Goal: Task Accomplishment & Management: Complete application form

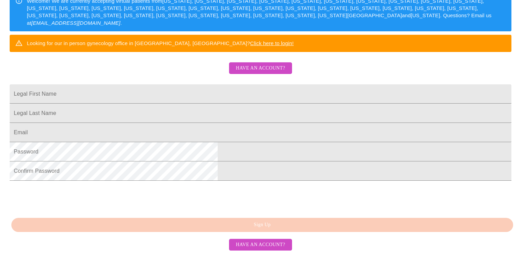
scroll to position [175, 0]
click at [255, 246] on span "Have an account?" at bounding box center [260, 244] width 49 height 9
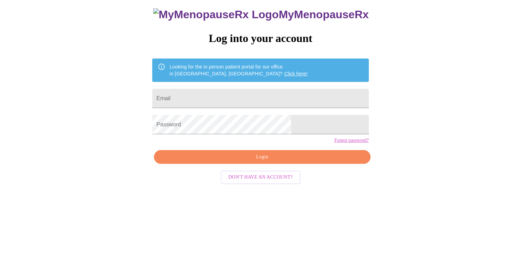
scroll to position [7, 0]
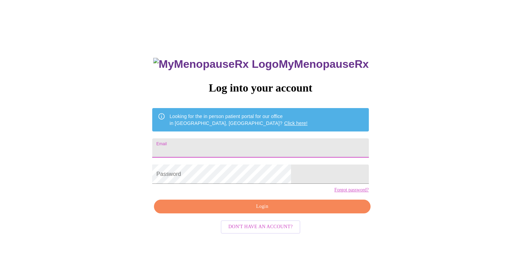
click at [271, 151] on input "Email" at bounding box center [260, 147] width 216 height 19
type input "[EMAIL_ADDRESS][DOMAIN_NAME]"
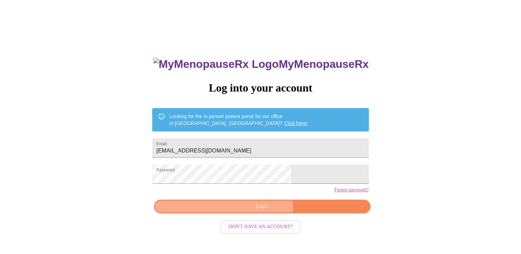
click at [245, 211] on span "Login" at bounding box center [262, 206] width 200 height 9
click at [246, 211] on span "Login" at bounding box center [262, 206] width 200 height 9
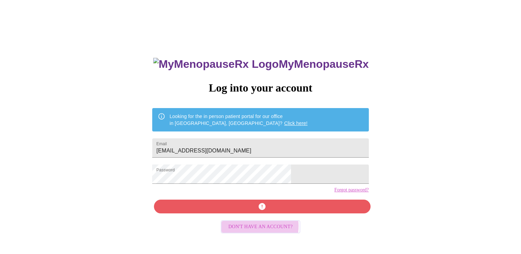
click at [246, 231] on span "Don't have an account?" at bounding box center [260, 227] width 64 height 9
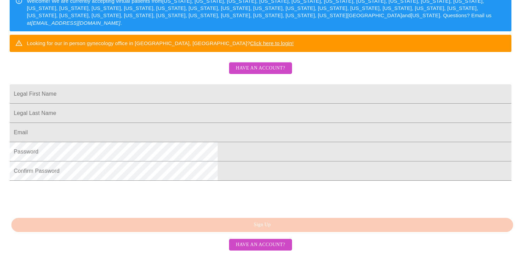
scroll to position [124, 0]
click at [286, 104] on input "Legal First Name" at bounding box center [260, 93] width 501 height 19
type input "kdfskj"
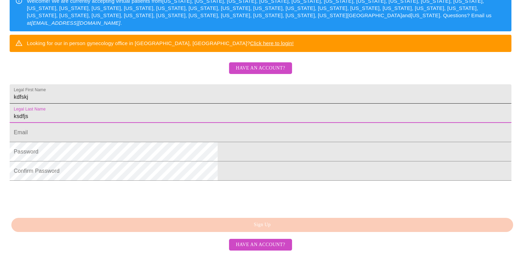
type input "ksdfjs"
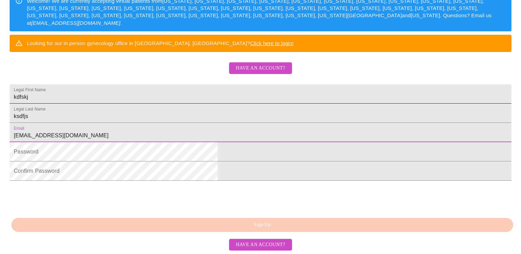
type input "skdfjs@hotmail.com"
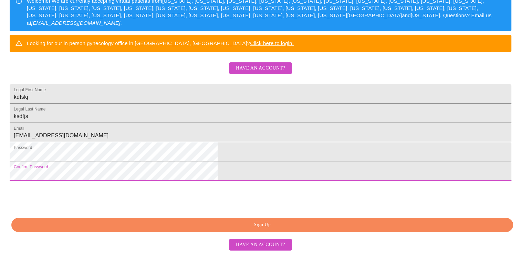
scroll to position [175, 0]
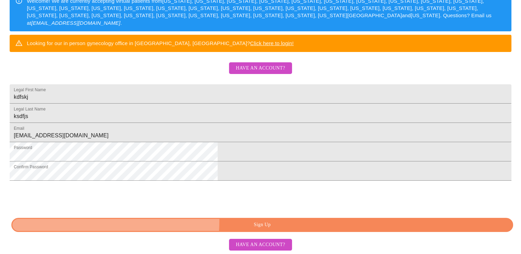
click at [204, 220] on button "Sign Up" at bounding box center [261, 225] width 501 height 14
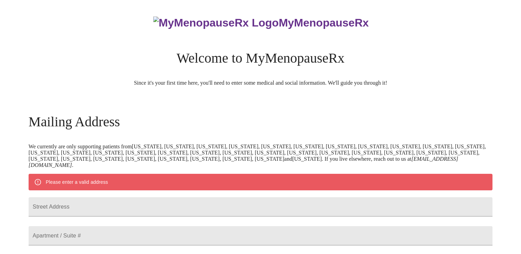
scroll to position [148, 0]
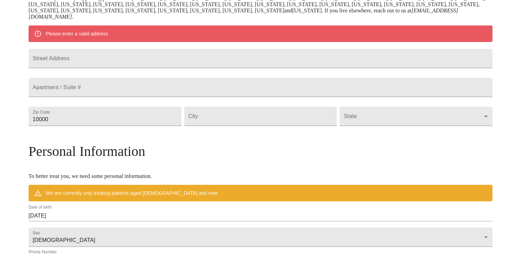
scroll to position [7, 0]
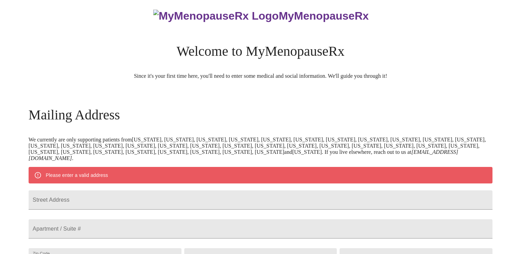
scroll to position [175, 0]
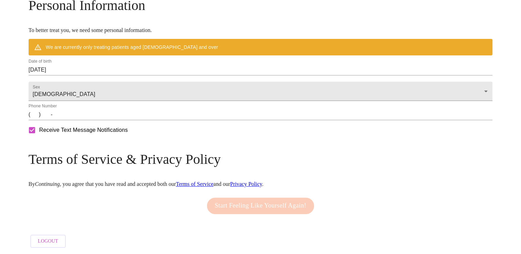
scroll to position [315, 0]
click at [58, 239] on span "Logout" at bounding box center [48, 241] width 20 height 9
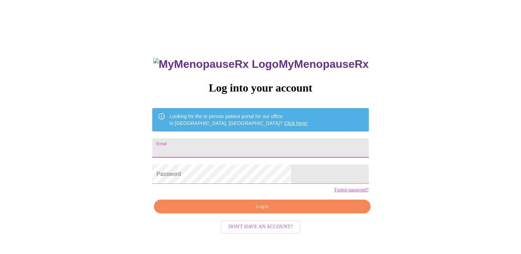
click at [222, 153] on input "Email" at bounding box center [260, 147] width 216 height 19
type input "[EMAIL_ADDRESS][DOMAIN_NAME]"
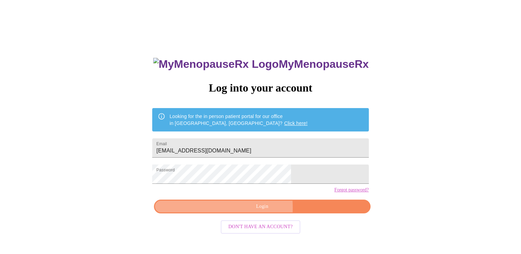
click at [222, 211] on span "Login" at bounding box center [262, 206] width 200 height 9
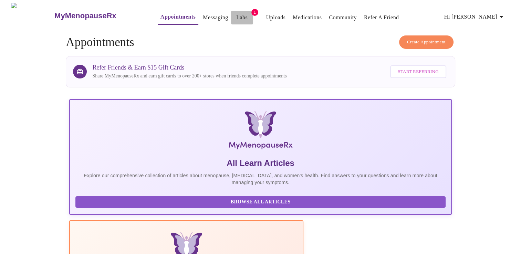
click at [234, 18] on span "Labs" at bounding box center [242, 18] width 17 height 10
click at [236, 17] on link "Labs" at bounding box center [241, 18] width 11 height 10
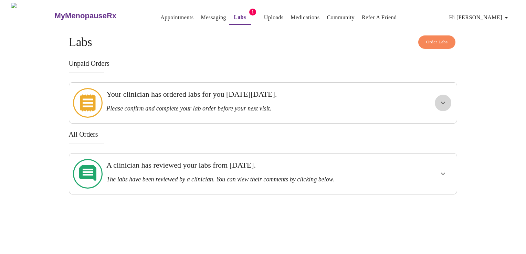
click at [445, 99] on icon "show more" at bounding box center [443, 103] width 8 height 8
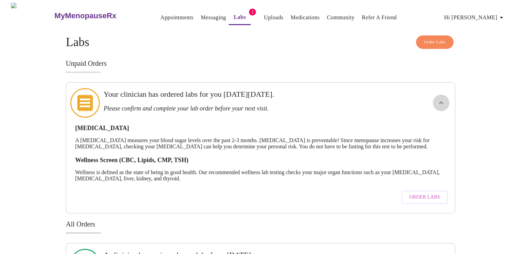
click at [445, 97] on button "show more" at bounding box center [440, 103] width 17 height 17
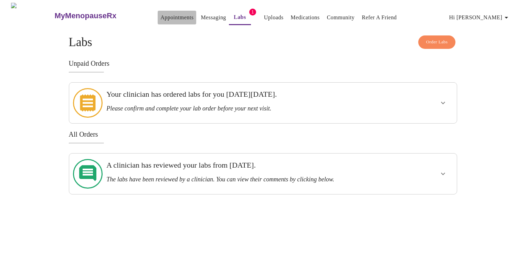
click at [160, 14] on link "Appointments" at bounding box center [176, 18] width 33 height 10
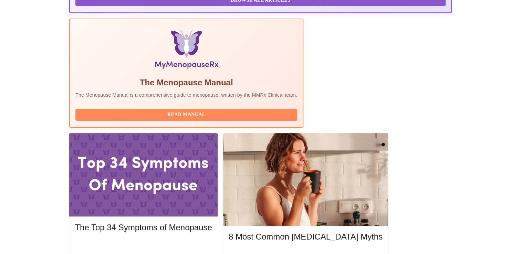
scroll to position [202, 0]
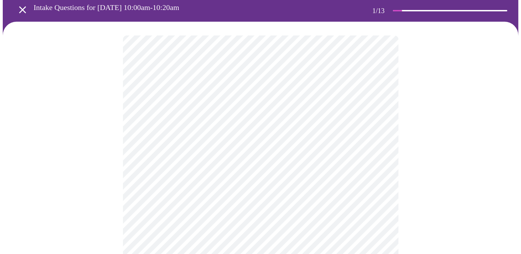
scroll to position [32, 0]
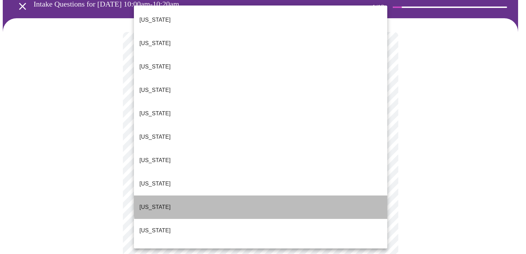
click at [340, 195] on li "[US_STATE]" at bounding box center [260, 206] width 253 height 23
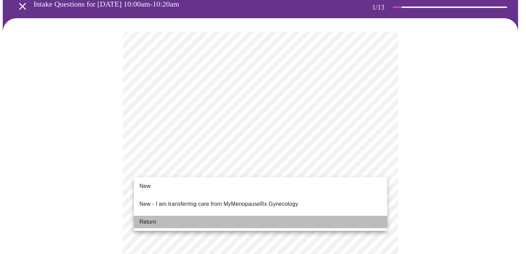
click at [273, 218] on li "Return" at bounding box center [260, 222] width 253 height 12
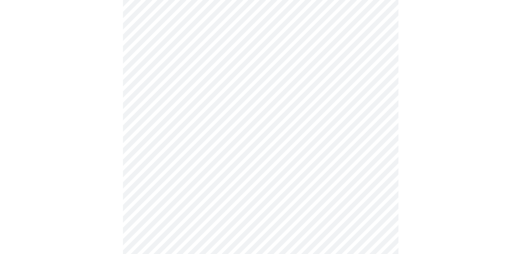
scroll to position [360, 0]
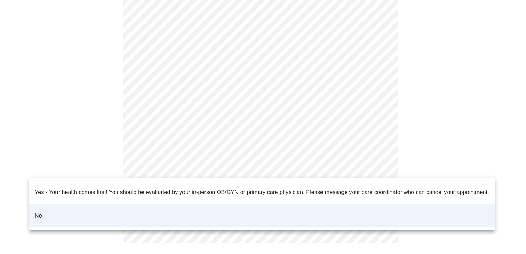
click at [377, 170] on div at bounding box center [263, 127] width 526 height 254
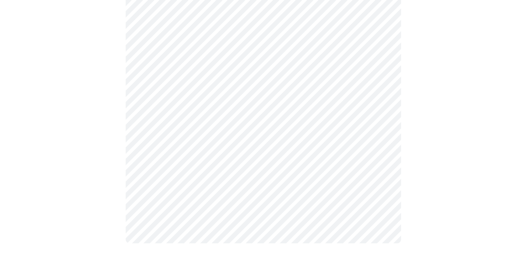
scroll to position [0, 0]
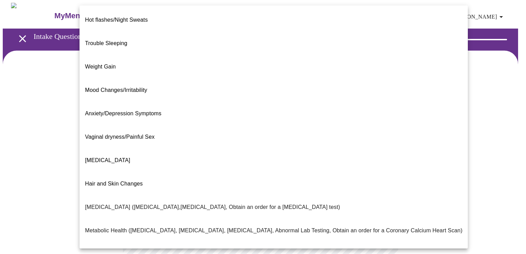
click at [362, 139] on body "MyMenopauseRx Appointments Messaging Labs 1 Uploads Medications Community Refer…" at bounding box center [263, 209] width 520 height 413
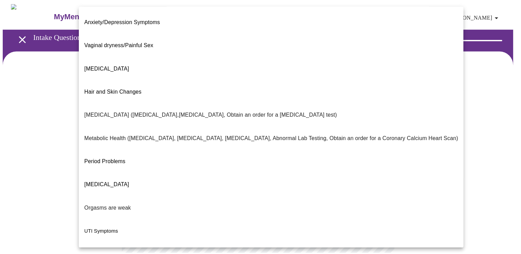
scroll to position [102, 0]
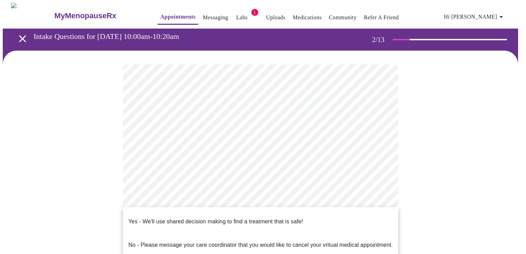
click at [275, 217] on body "MyMenopauseRx Appointments Messaging Labs 1 Uploads Medications Community Refer…" at bounding box center [263, 207] width 520 height 409
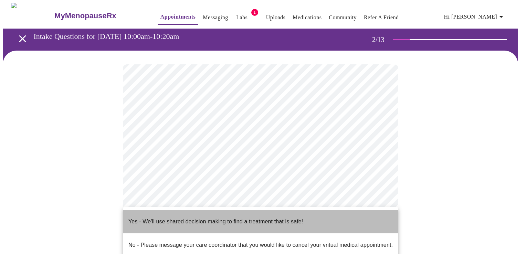
click at [275, 217] on p "Yes - We'll use shared decision making to find a treatment that is safe!" at bounding box center [215, 221] width 174 height 8
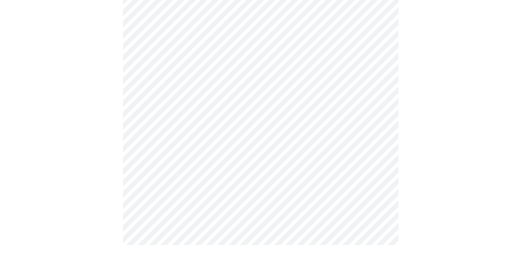
scroll to position [0, 0]
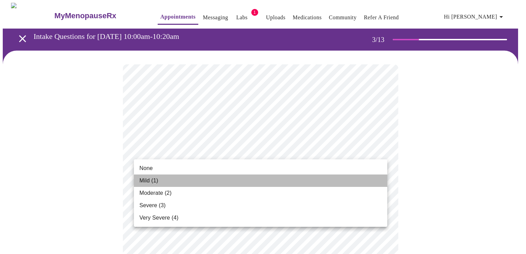
click at [351, 182] on li "Mild (1)" at bounding box center [260, 180] width 253 height 12
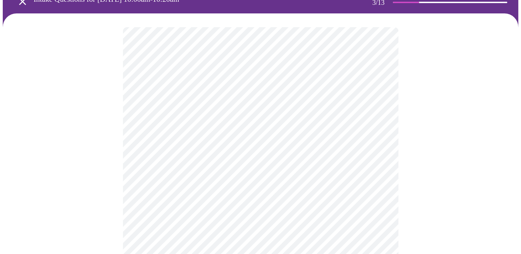
scroll to position [39, 0]
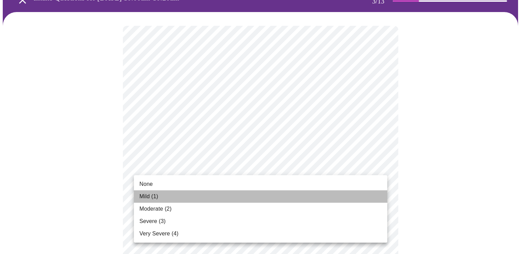
click at [334, 198] on li "Mild (1)" at bounding box center [260, 196] width 253 height 12
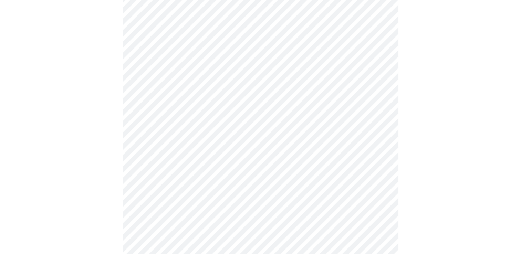
scroll to position [82, 0]
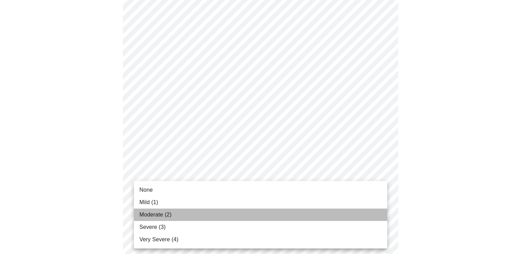
click at [313, 214] on li "Moderate (2)" at bounding box center [260, 214] width 253 height 12
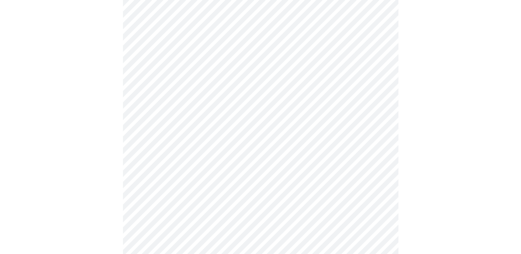
scroll to position [122, 0]
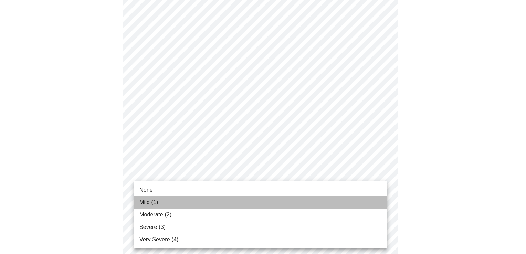
click at [320, 203] on li "Mild (1)" at bounding box center [260, 202] width 253 height 12
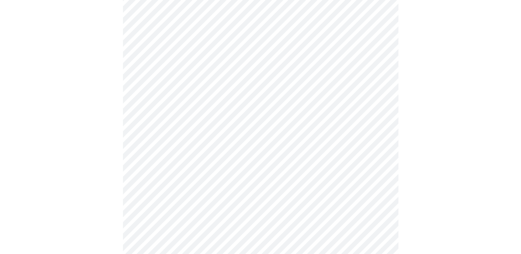
scroll to position [183, 0]
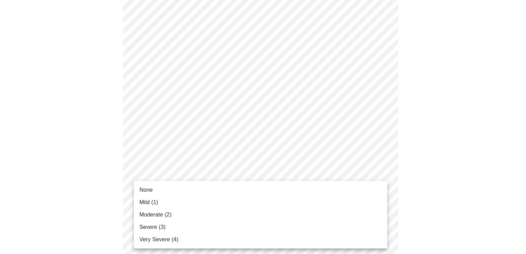
click at [347, 170] on body "MyMenopauseRx Appointments Messaging Labs 1 Uploads Medications Community Refer…" at bounding box center [263, 258] width 520 height 876
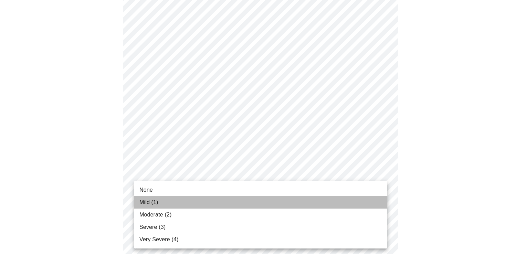
click at [325, 197] on li "Mild (1)" at bounding box center [260, 202] width 253 height 12
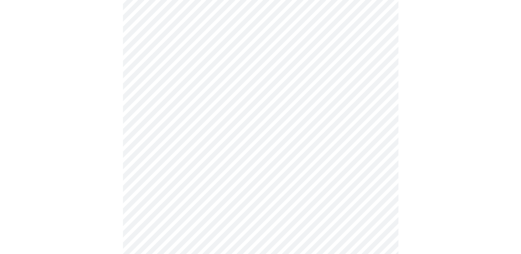
scroll to position [231, 0]
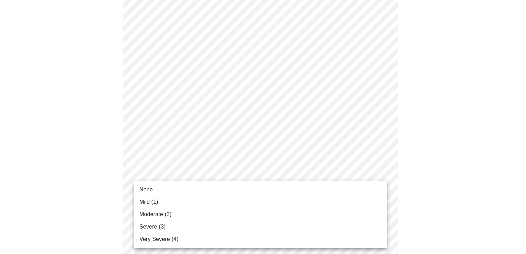
click at [342, 171] on body "MyMenopauseRx Appointments Messaging Labs 1 Uploads Medications Community Refer…" at bounding box center [263, 205] width 520 height 867
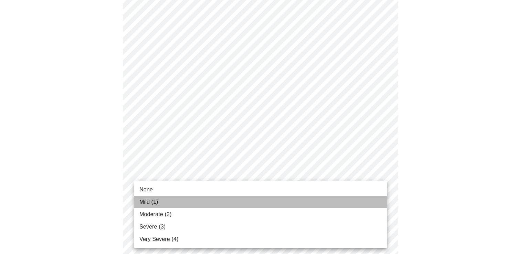
click at [315, 203] on li "Mild (1)" at bounding box center [260, 202] width 253 height 12
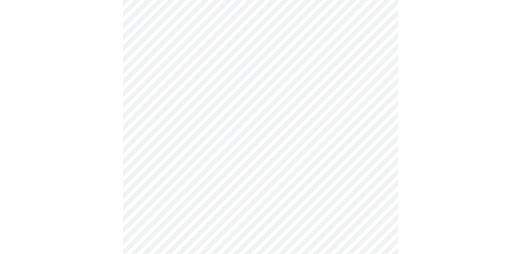
scroll to position [303, 0]
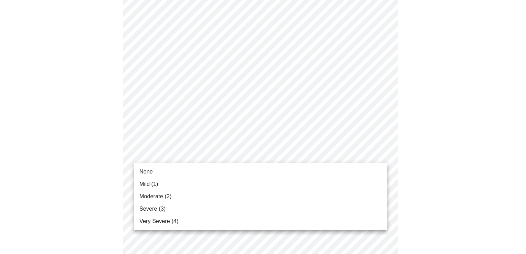
click at [352, 154] on body "MyMenopauseRx Appointments Messaging Labs 1 Uploads Medications Community Refer…" at bounding box center [263, 127] width 520 height 857
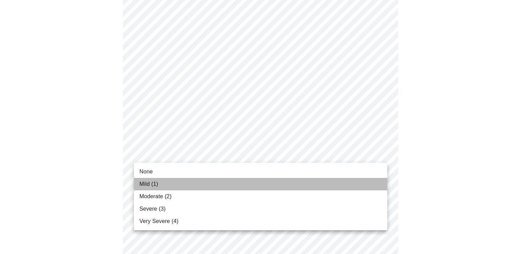
click at [336, 180] on li "Mild (1)" at bounding box center [260, 184] width 253 height 12
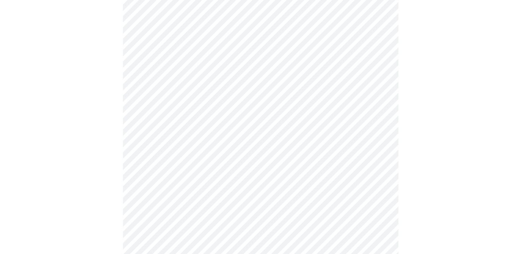
scroll to position [356, 0]
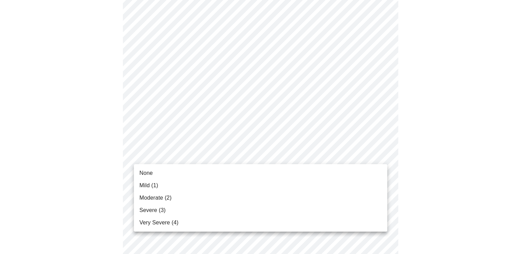
click at [347, 155] on body "MyMenopauseRx Appointments Messaging Labs 1 Uploads Medications Community Refer…" at bounding box center [263, 69] width 520 height 847
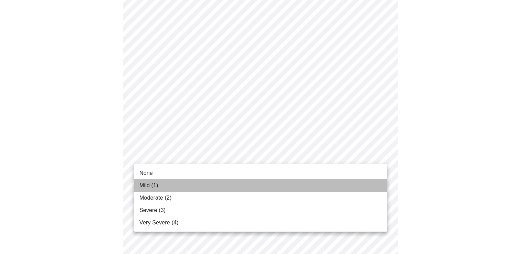
click at [328, 186] on li "Mild (1)" at bounding box center [260, 185] width 253 height 12
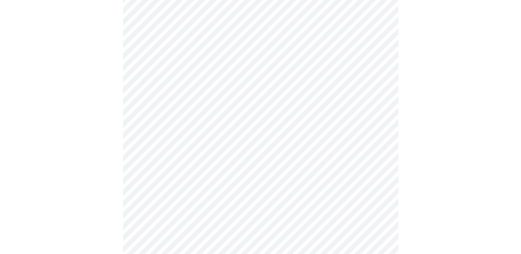
scroll to position [409, 0]
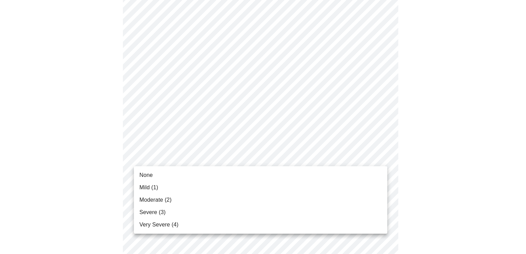
click at [345, 155] on body "MyMenopauseRx Appointments Messaging Labs 1 Uploads Medications Community Refer…" at bounding box center [263, 13] width 520 height 838
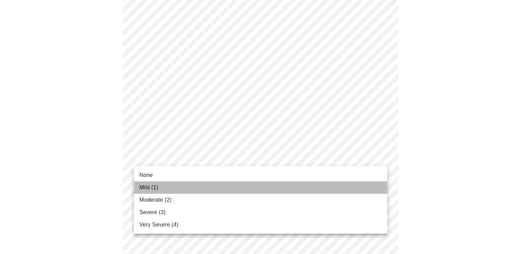
click at [318, 190] on li "Mild (1)" at bounding box center [260, 187] width 253 height 12
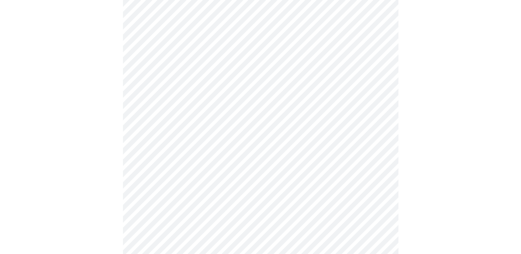
scroll to position [453, 0]
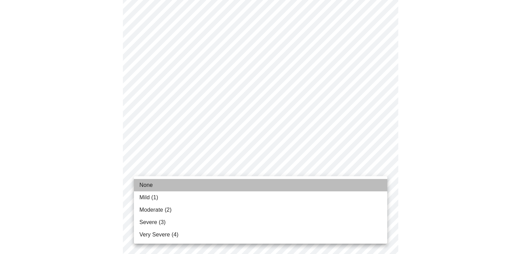
click at [320, 180] on li "None" at bounding box center [260, 185] width 253 height 12
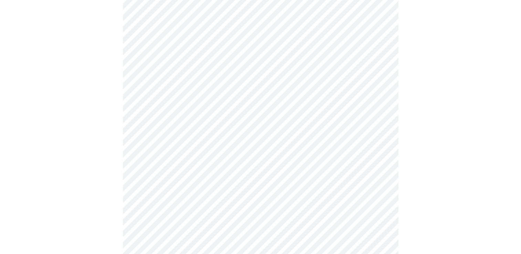
scroll to position [497, 0]
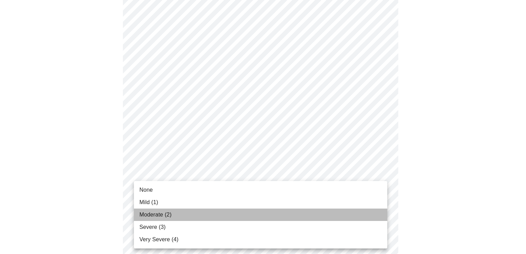
click at [296, 215] on li "Moderate (2)" at bounding box center [260, 214] width 253 height 12
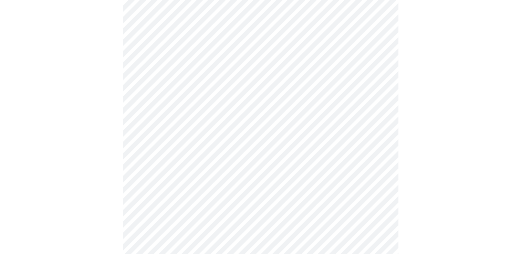
scroll to position [299, 0]
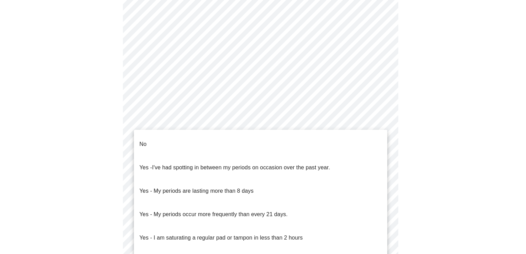
click at [223, 127] on body "MyMenopauseRx Appointments Messaging Labs 1 Uploads Medications Community Refer…" at bounding box center [263, 43] width 520 height 678
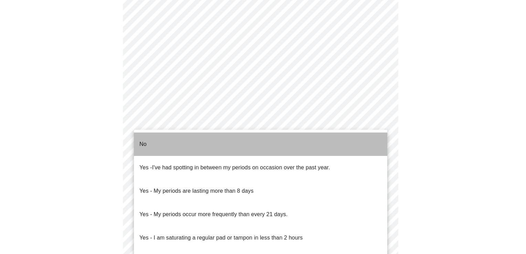
click at [216, 137] on li "No" at bounding box center [260, 143] width 253 height 23
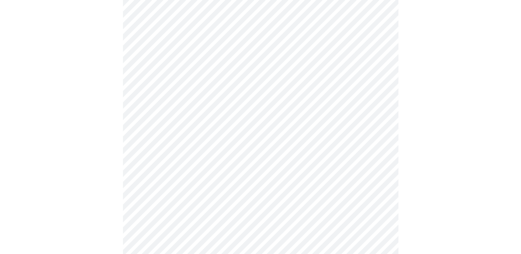
scroll to position [327, 0]
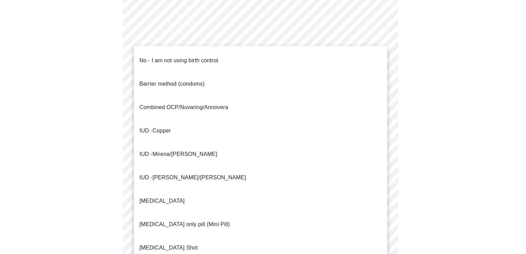
click at [216, 137] on body "MyMenopauseRx Appointments Messaging Labs 1 Uploads Medications Community Refer…" at bounding box center [263, 13] width 520 height 674
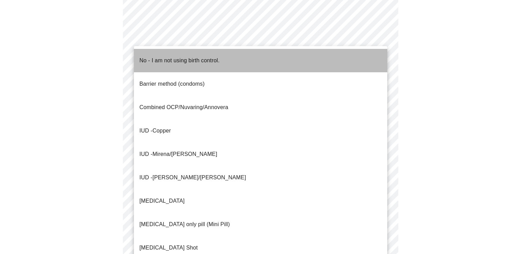
click at [235, 57] on li "No - I am not using birth control." at bounding box center [260, 60] width 253 height 23
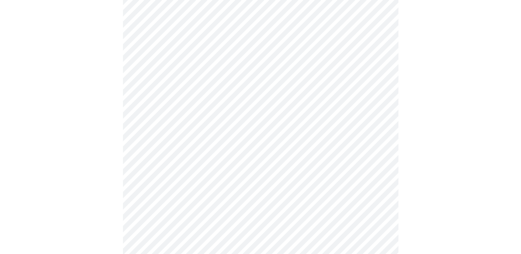
scroll to position [373, 0]
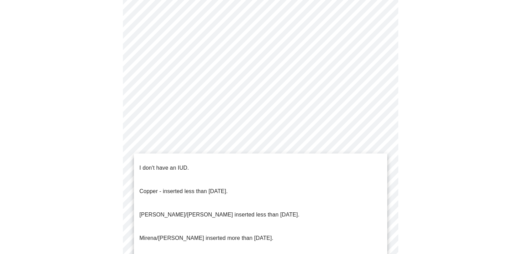
click at [195, 160] on li "I don't have an IUD." at bounding box center [260, 167] width 253 height 23
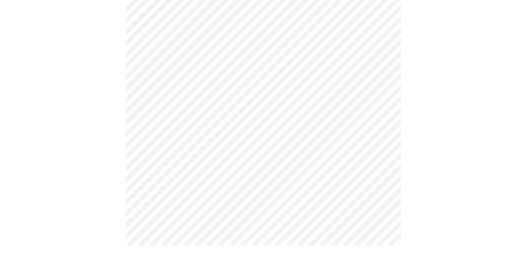
scroll to position [412, 0]
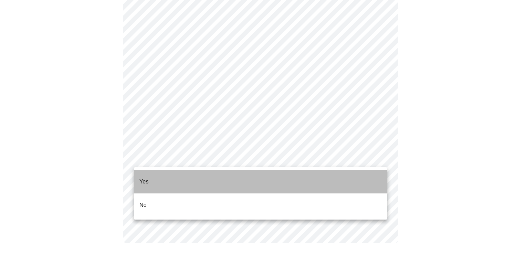
click at [186, 176] on li "Yes" at bounding box center [260, 181] width 253 height 23
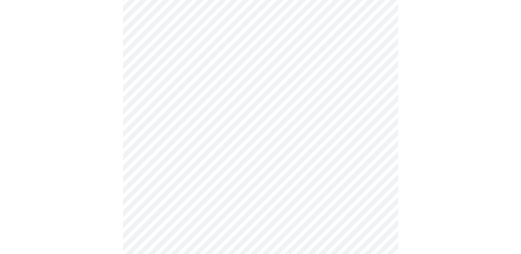
scroll to position [1777, 0]
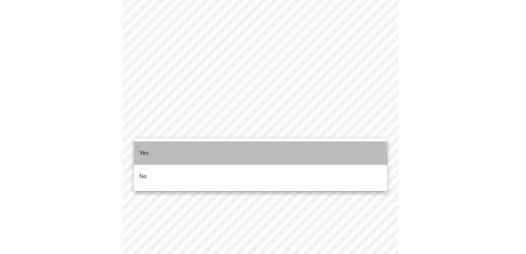
click at [378, 145] on li "Yes" at bounding box center [260, 152] width 253 height 23
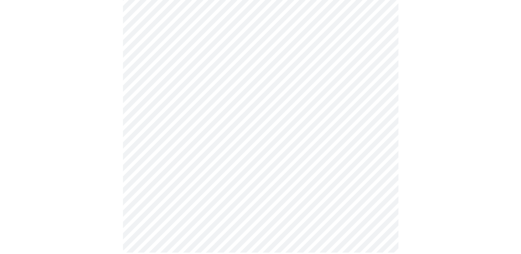
scroll to position [354, 0]
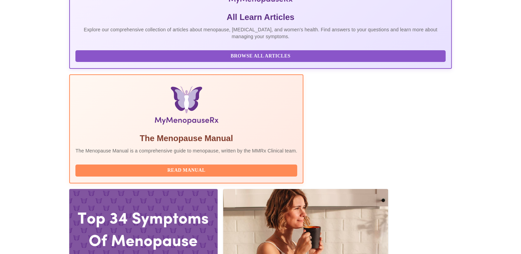
scroll to position [148, 0]
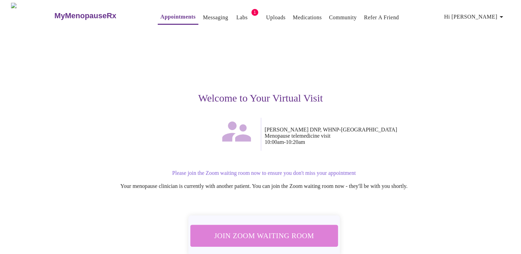
click at [290, 229] on span "Join Zoom Waiting Room" at bounding box center [263, 235] width 129 height 13
